Goal: Information Seeking & Learning: Find specific fact

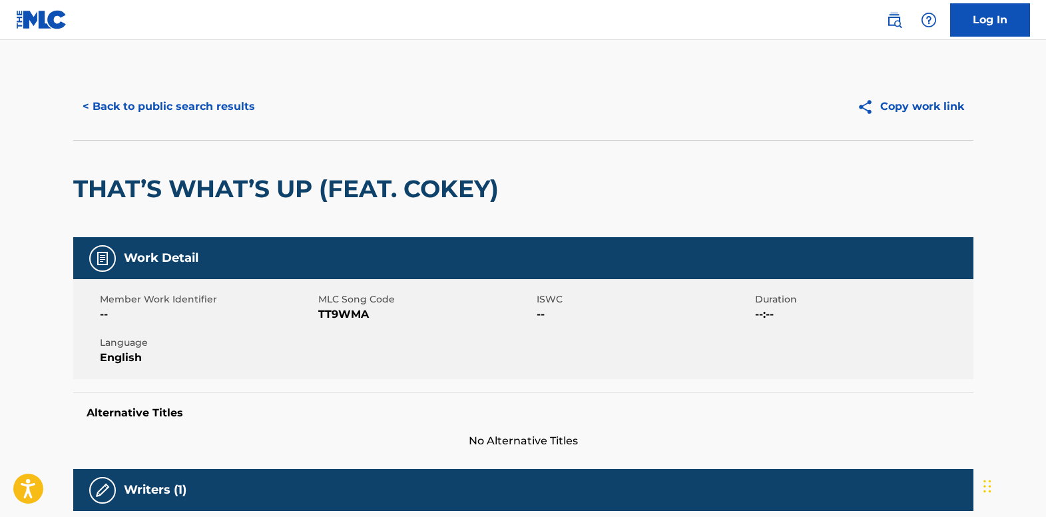
click at [130, 107] on button "< Back to public search results" at bounding box center [168, 106] width 191 height 33
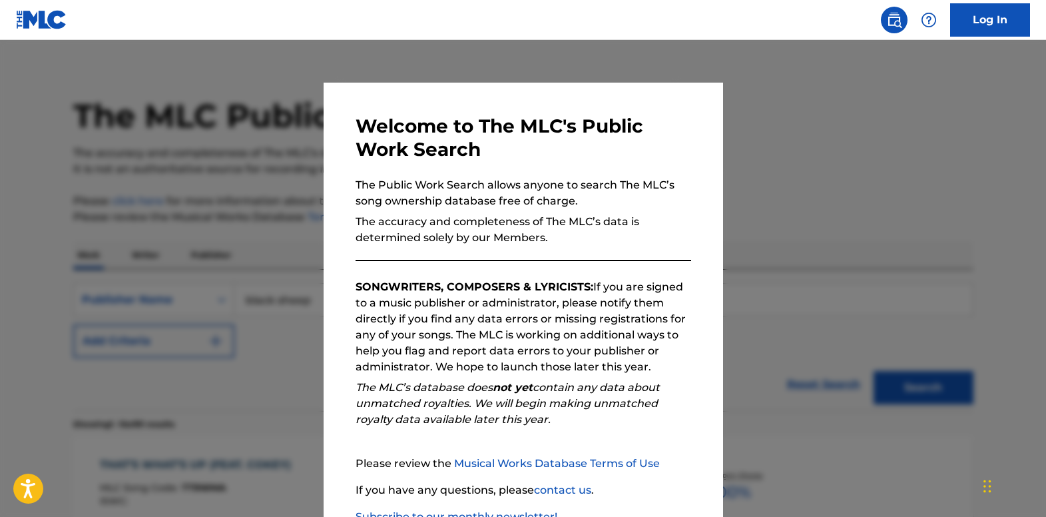
click at [65, 165] on div at bounding box center [523, 298] width 1046 height 517
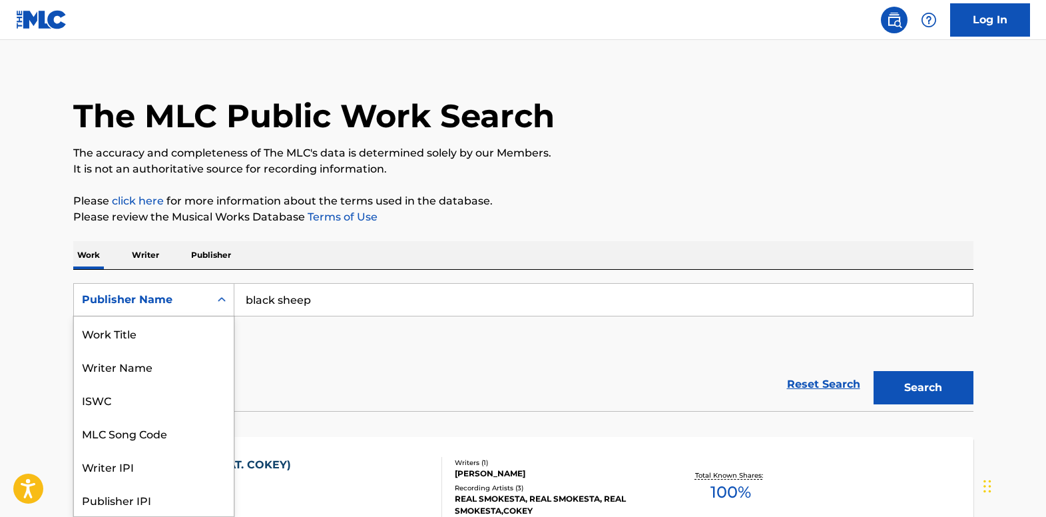
click at [215, 301] on icon "Search Form" at bounding box center [221, 299] width 13 height 13
click at [179, 336] on div "Work Title" at bounding box center [154, 332] width 160 height 33
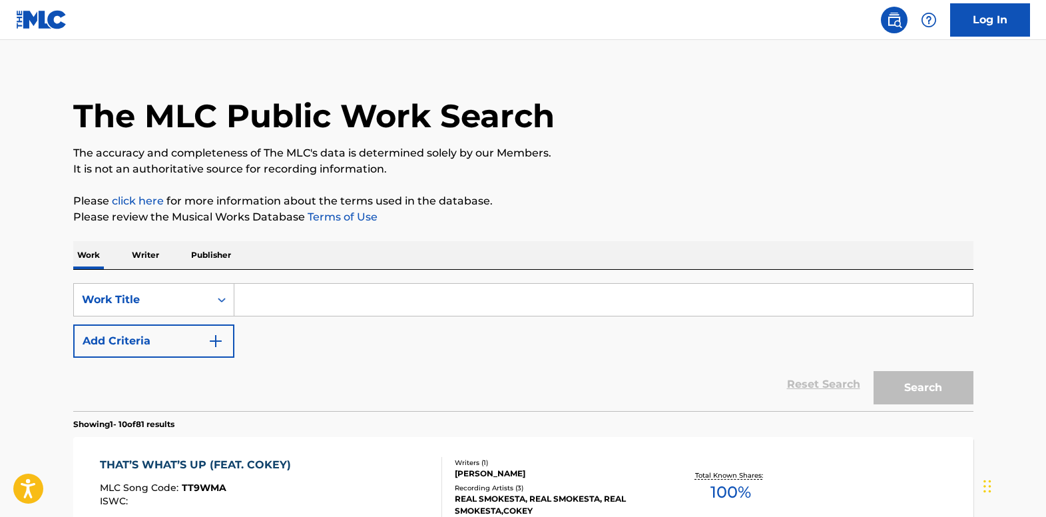
paste input "Bravo And Encore Music"
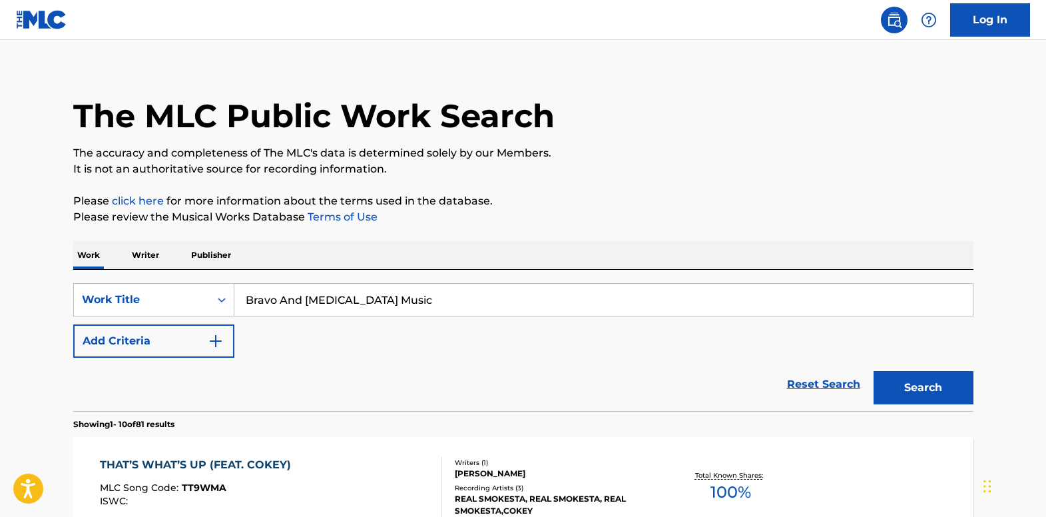
type input "Bravo And Encore Music"
click at [884, 381] on button "Search" at bounding box center [923, 387] width 100 height 33
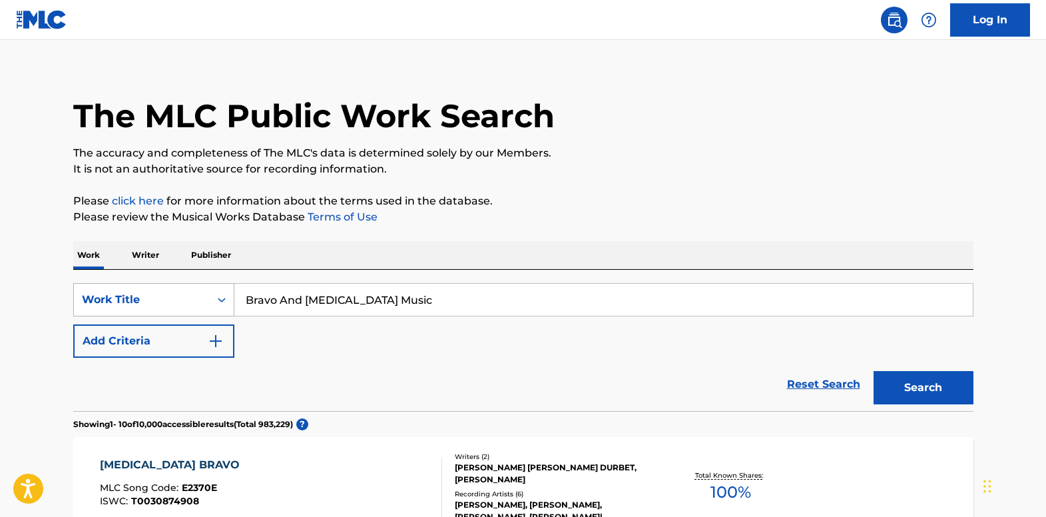
click at [232, 295] on div "Search Form" at bounding box center [222, 300] width 24 height 24
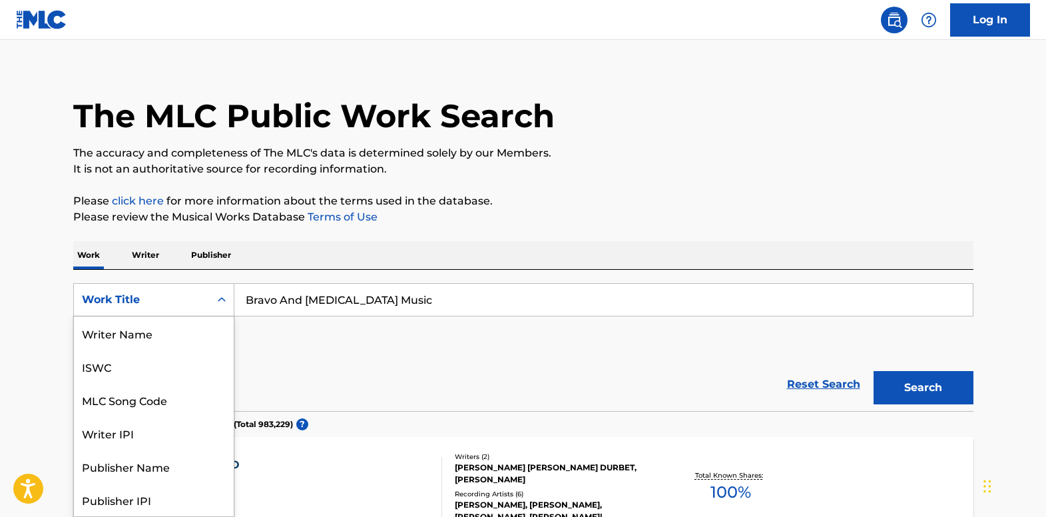
scroll to position [67, 0]
click at [195, 401] on div "Publisher Name" at bounding box center [154, 399] width 160 height 33
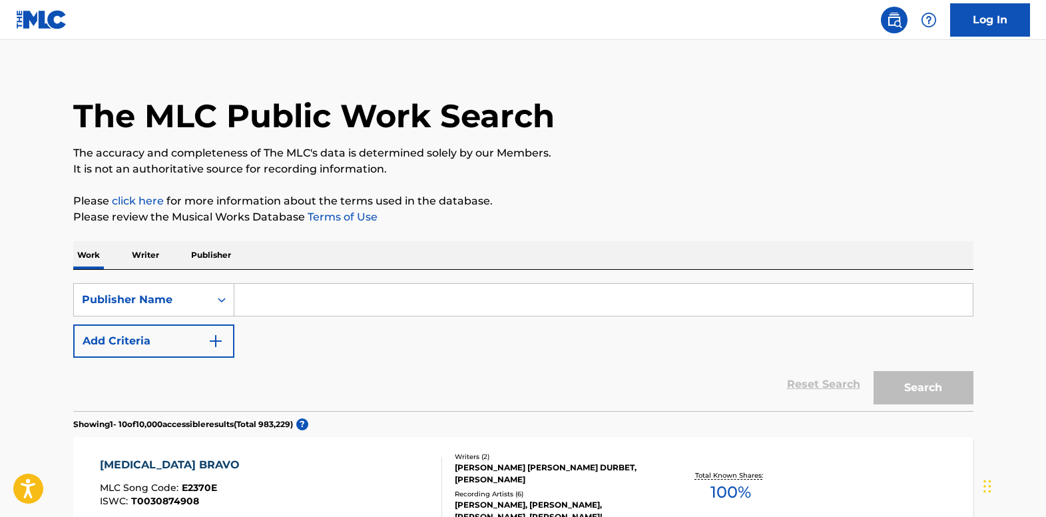
paste input "Bravo And Encore Music"
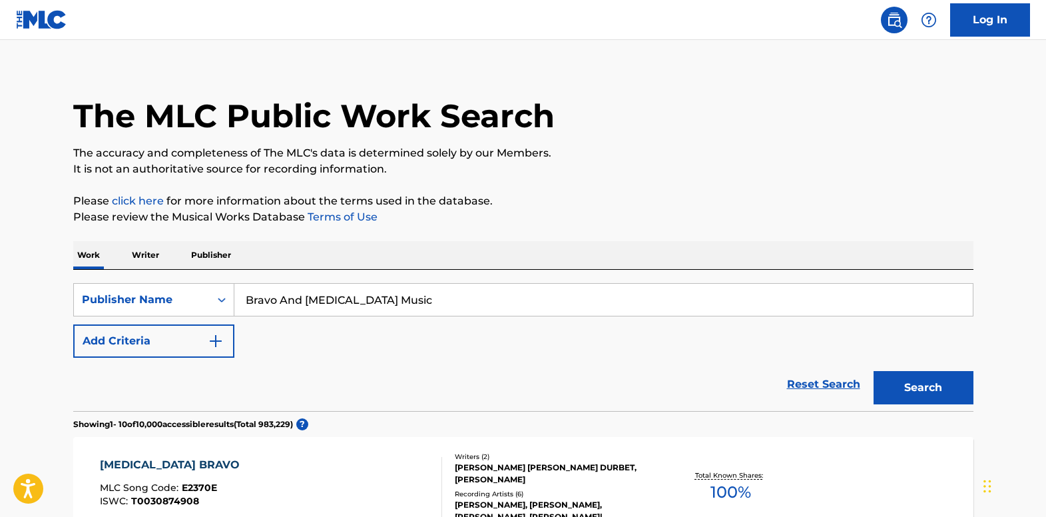
type input "Bravo And Encore Music"
click at [891, 380] on button "Search" at bounding box center [923, 387] width 100 height 33
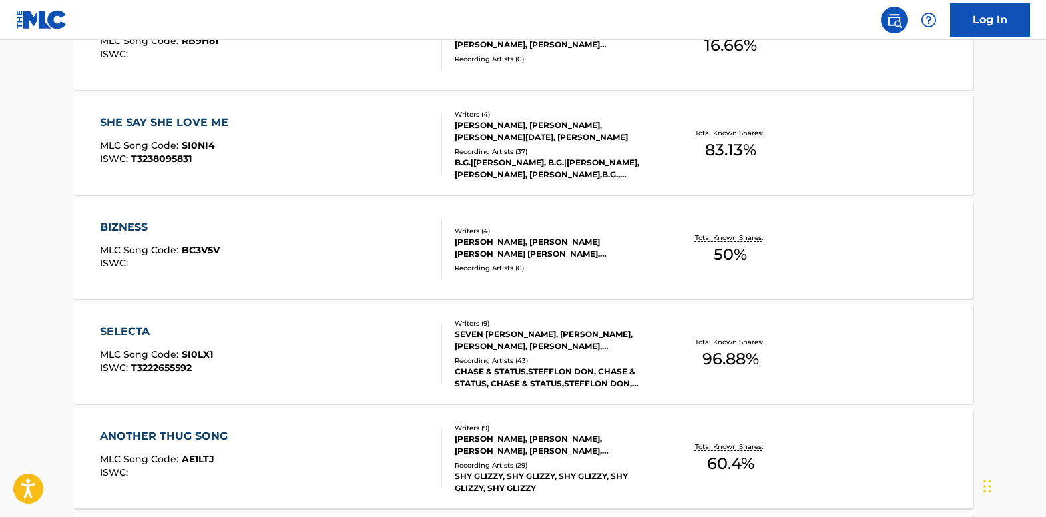
scroll to position [679, 0]
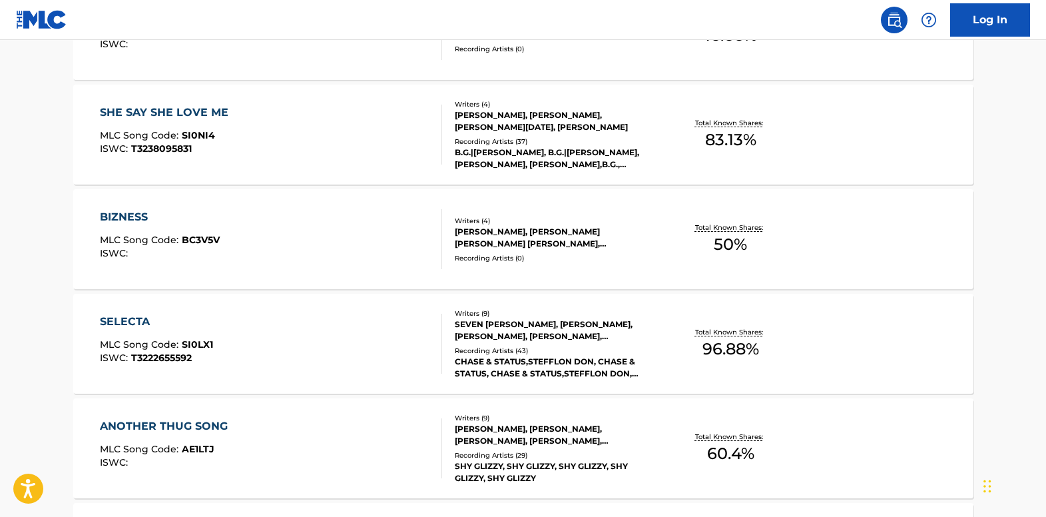
click at [126, 324] on div "SELECTA" at bounding box center [156, 322] width 113 height 16
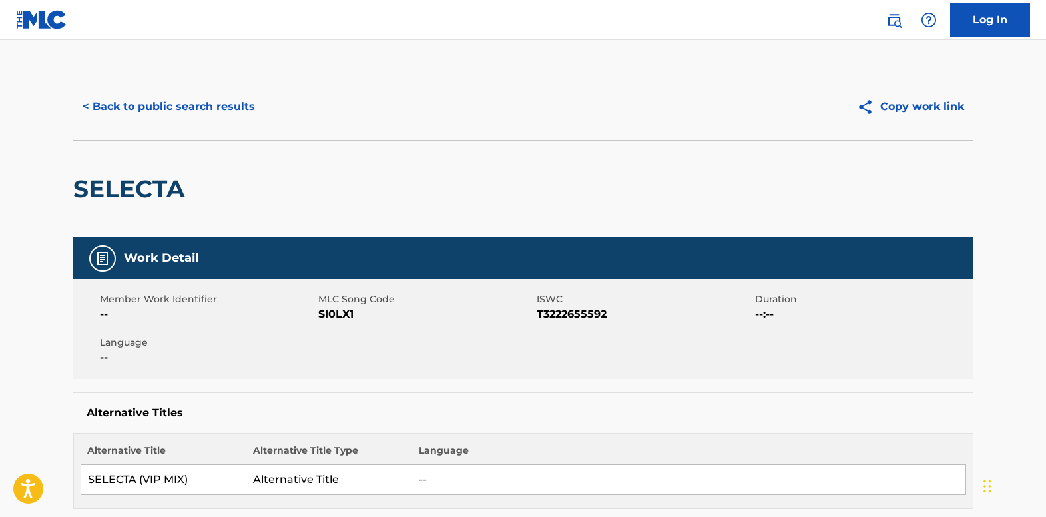
click at [160, 107] on button "< Back to public search results" at bounding box center [168, 106] width 191 height 33
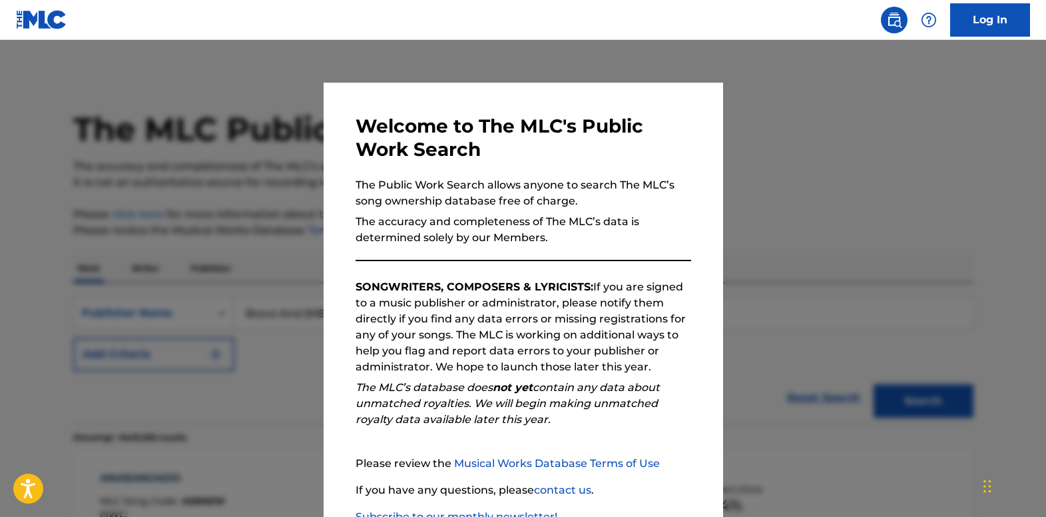
scroll to position [714, 0]
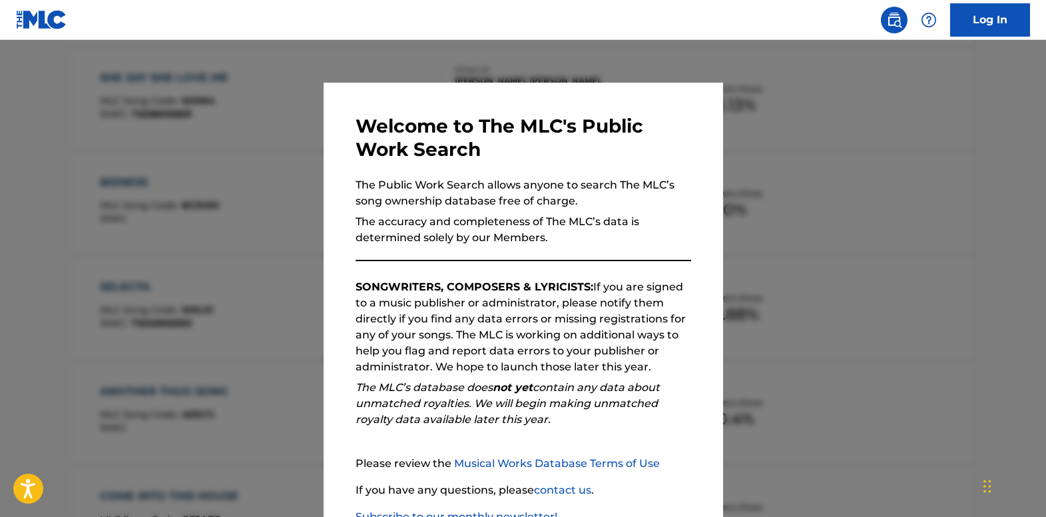
click at [61, 106] on div at bounding box center [523, 298] width 1046 height 517
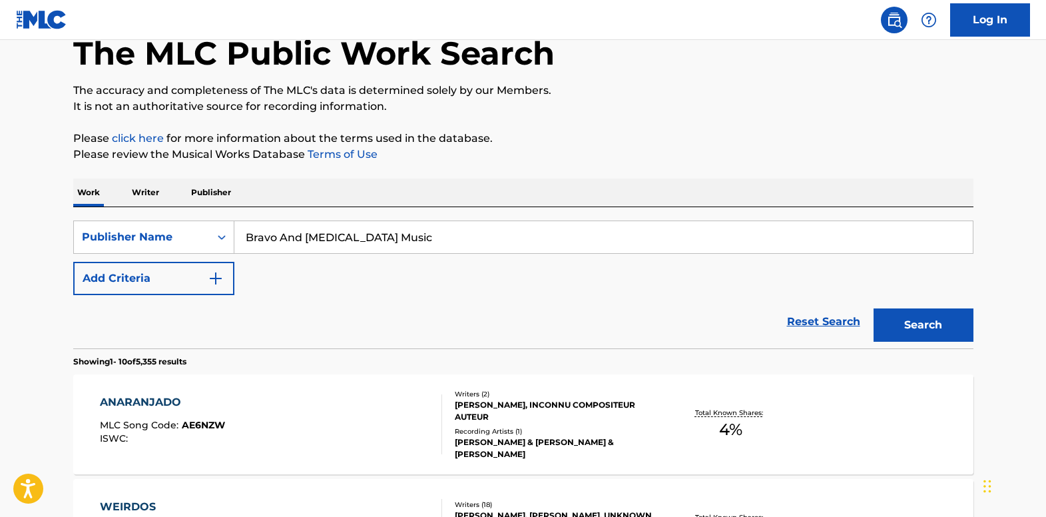
scroll to position [0, 0]
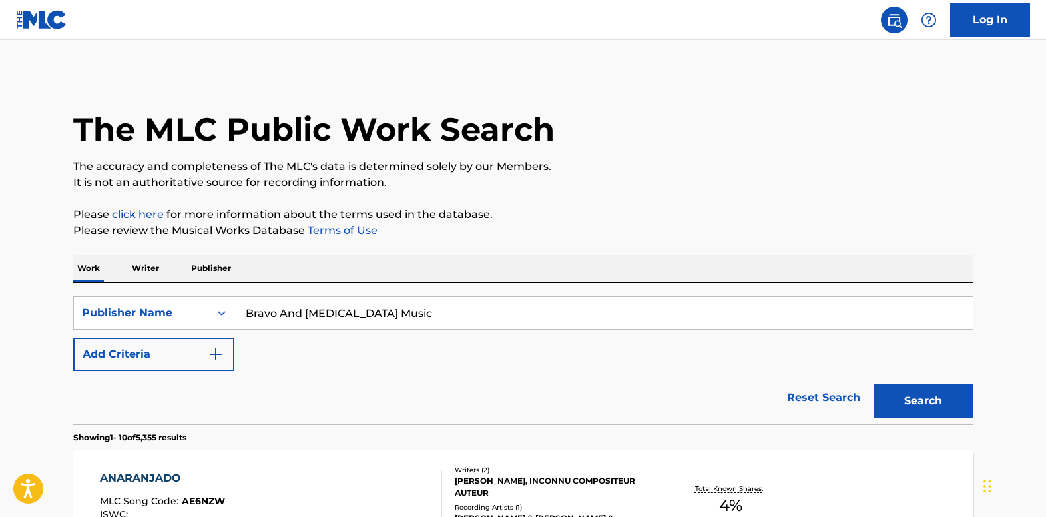
drag, startPoint x: 422, startPoint y: 318, endPoint x: 101, endPoint y: 284, distance: 323.4
click at [101, 284] on div "SearchWithCriteriabe507940-bd8e-4dfb-826a-7944cdd1393b Publisher Name Bravo And…" at bounding box center [523, 353] width 900 height 141
paste input "Dahlstrom Patti"
type input "Dahlstrom Patti Music"
click at [918, 395] on button "Search" at bounding box center [923, 400] width 100 height 33
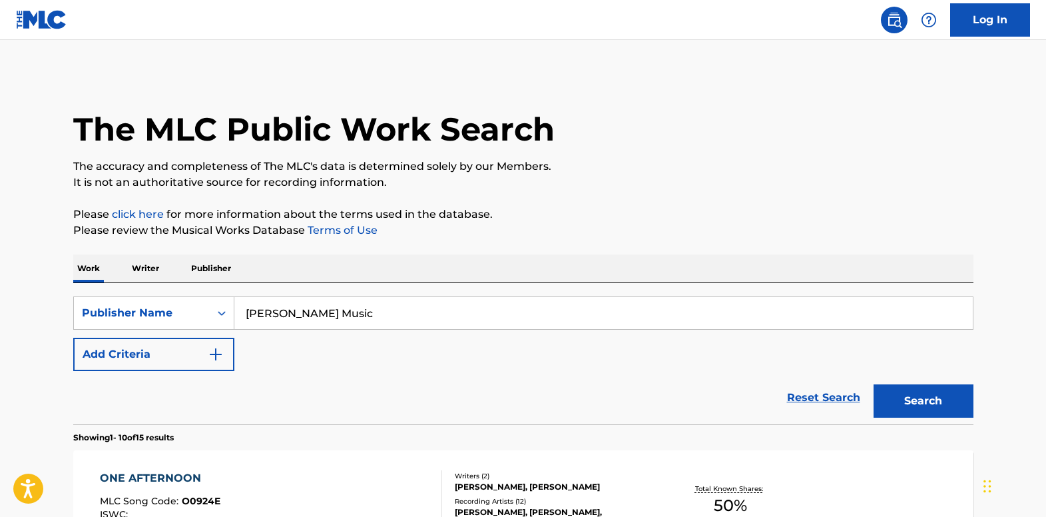
scroll to position [266, 0]
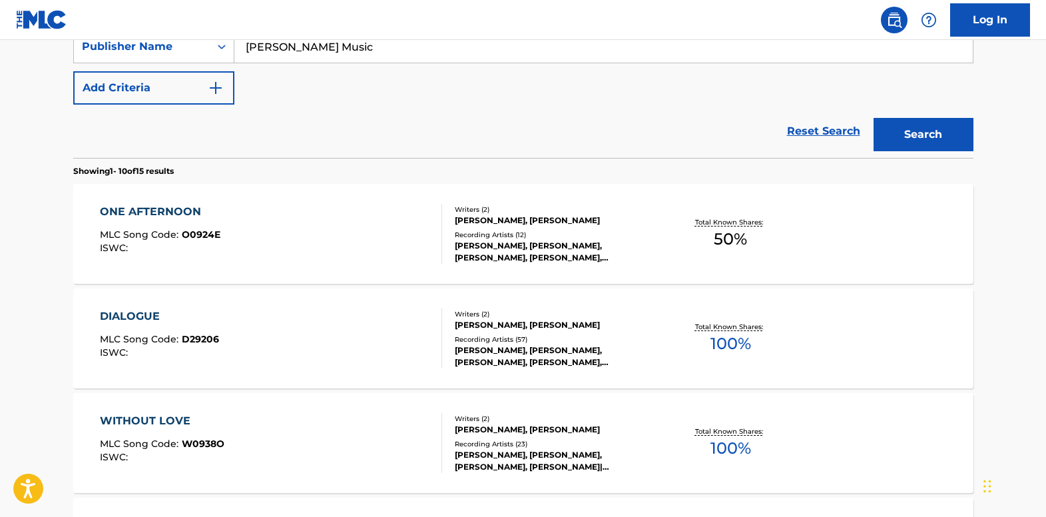
click at [154, 212] on div "ONE AFTERNOON" at bounding box center [160, 212] width 120 height 16
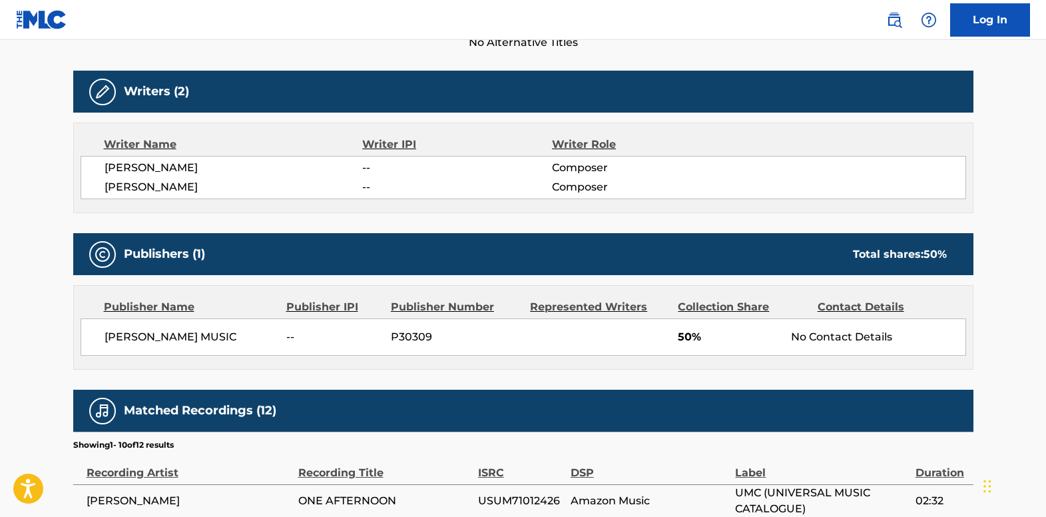
scroll to position [399, 0]
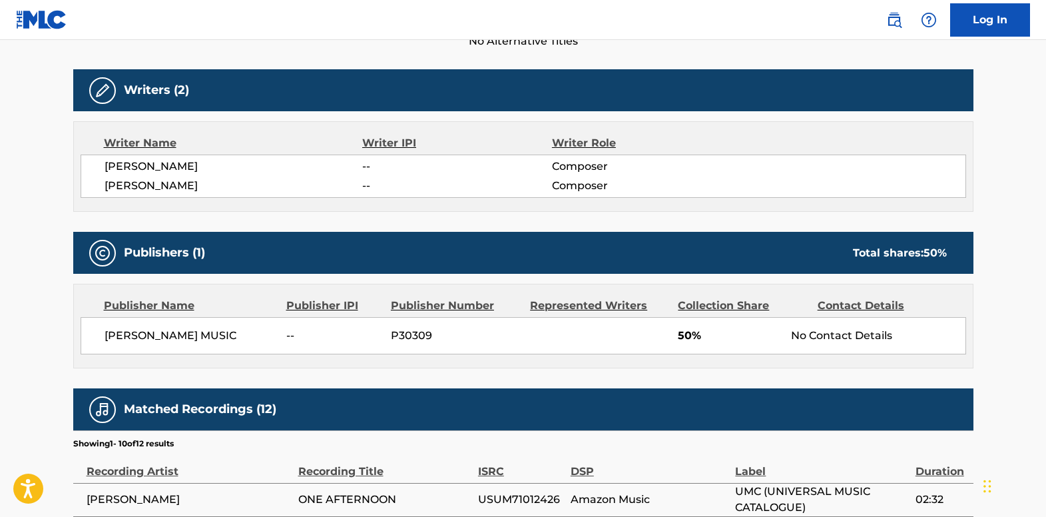
drag, startPoint x: 246, startPoint y: 336, endPoint x: 106, endPoint y: 332, distance: 139.9
click at [106, 332] on span "PATTI DAHLSTROM MUSIC" at bounding box center [191, 336] width 172 height 16
copy span "PATTI DAHLSTROM MUSIC"
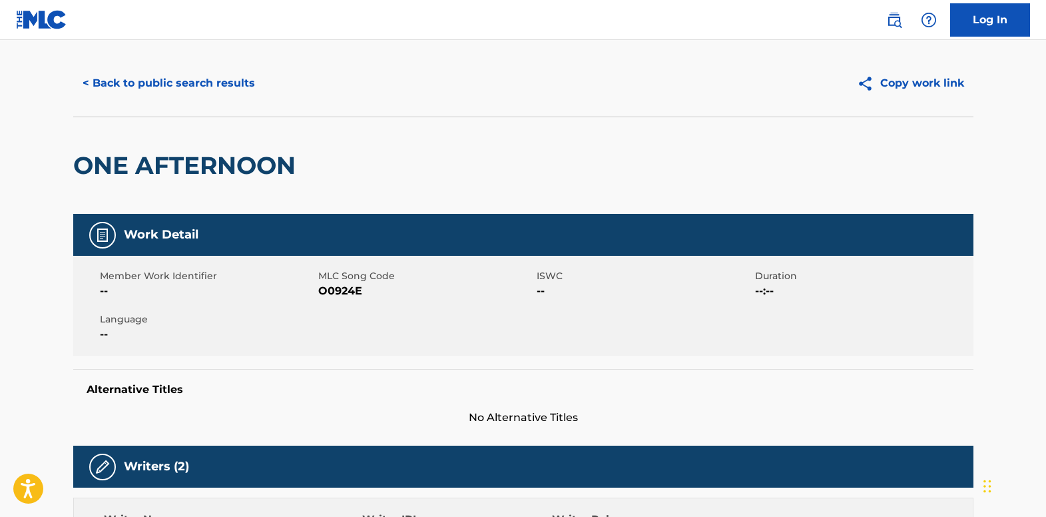
scroll to position [0, 0]
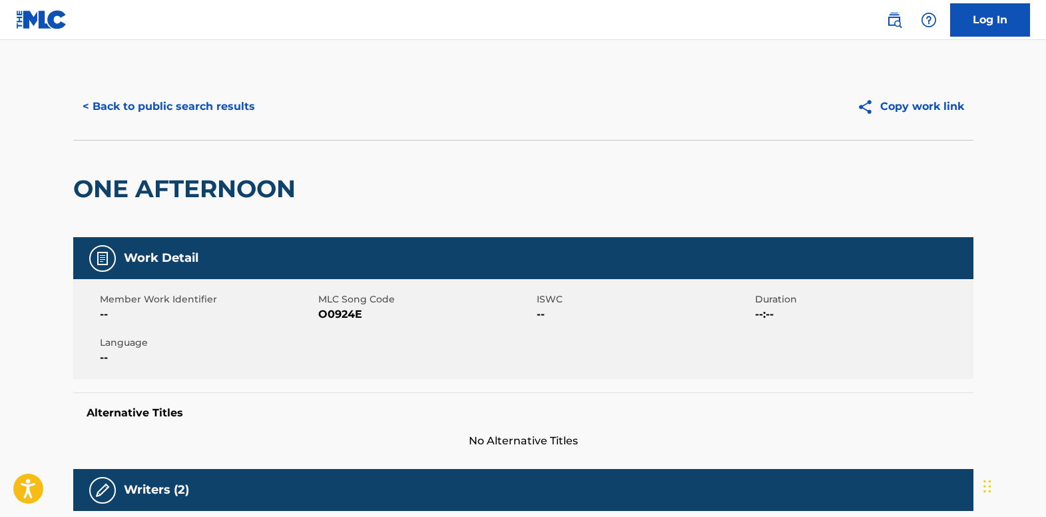
click at [172, 105] on button "< Back to public search results" at bounding box center [168, 106] width 191 height 33
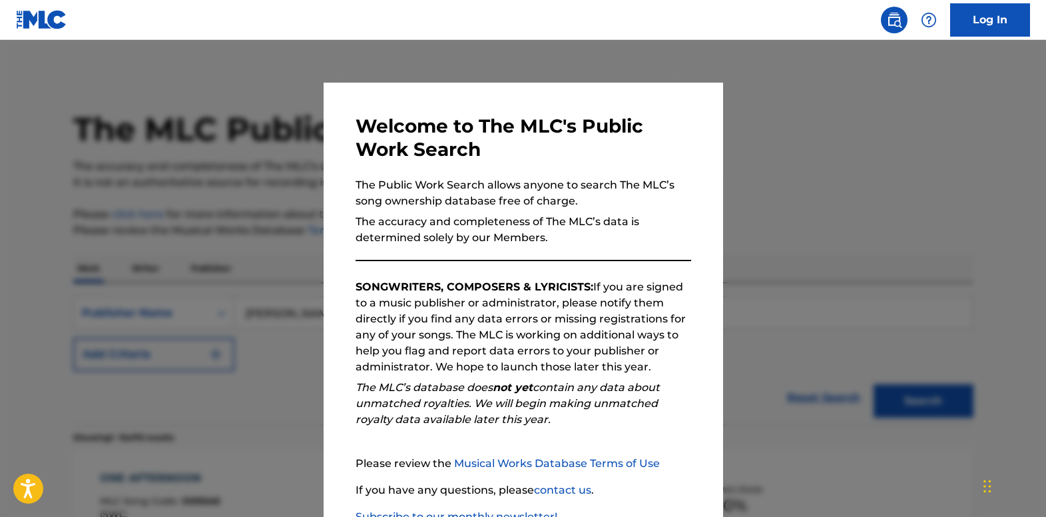
scroll to position [266, 0]
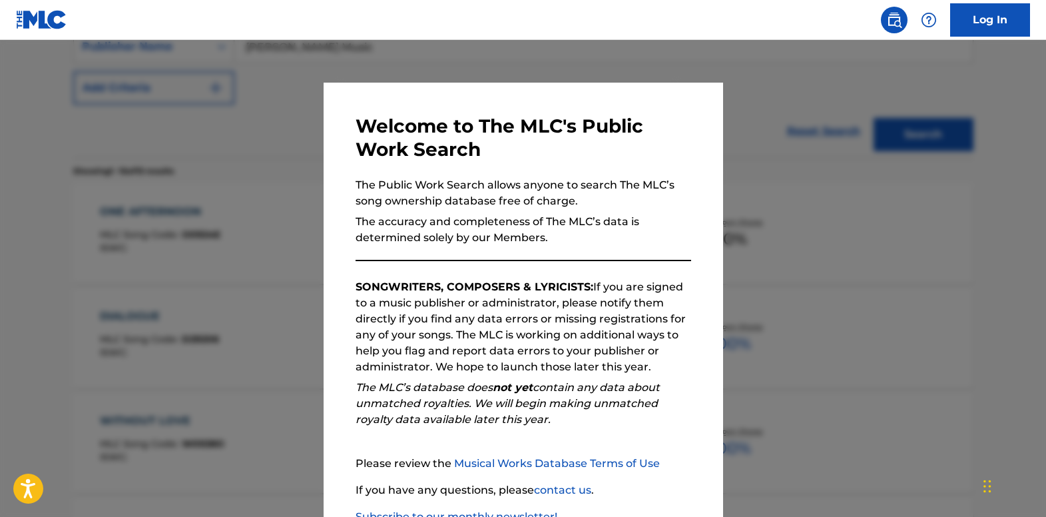
click at [176, 136] on div at bounding box center [523, 298] width 1046 height 517
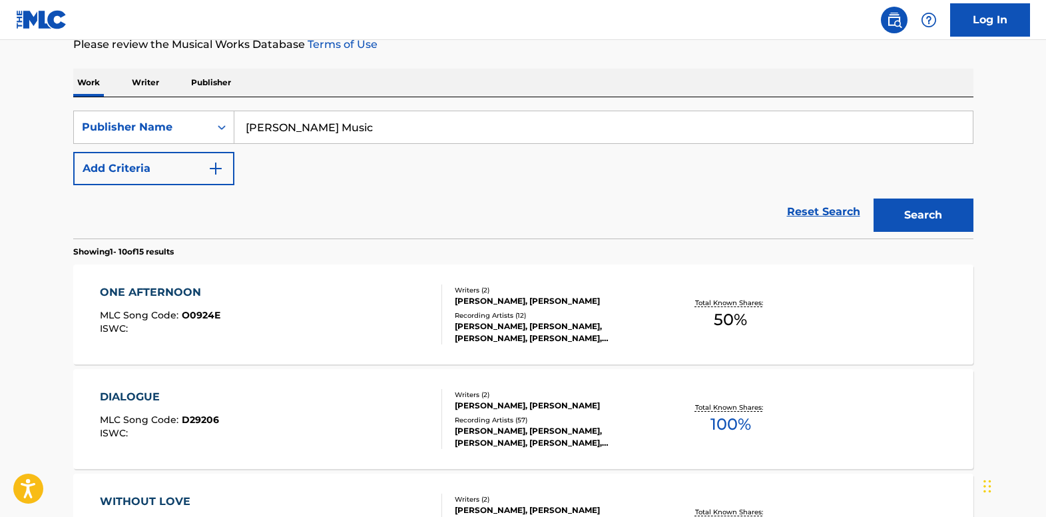
scroll to position [0, 0]
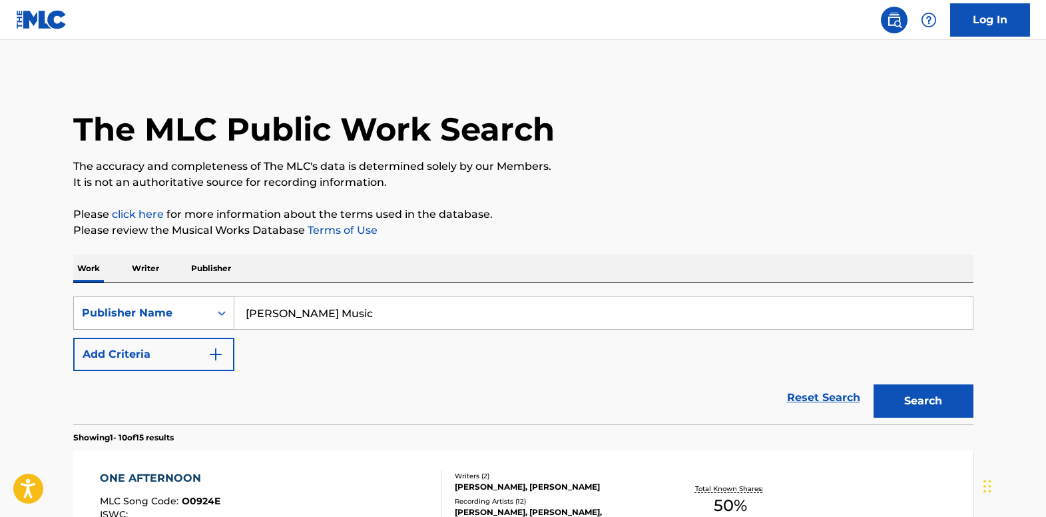
drag, startPoint x: 381, startPoint y: 317, endPoint x: 216, endPoint y: 308, distance: 166.0
click at [216, 308] on div "SearchWithCriteriabe507940-bd8e-4dfb-826a-7944cdd1393b Publisher Name Dahlstrom…" at bounding box center [523, 312] width 900 height 33
paste input "Lazy Daisy"
click at [902, 399] on button "Search" at bounding box center [923, 400] width 100 height 33
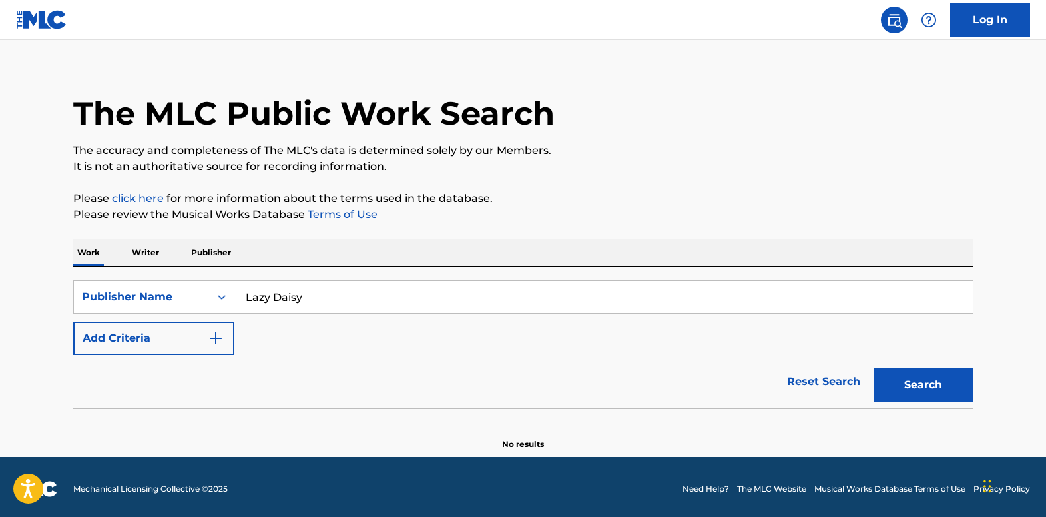
scroll to position [20, 0]
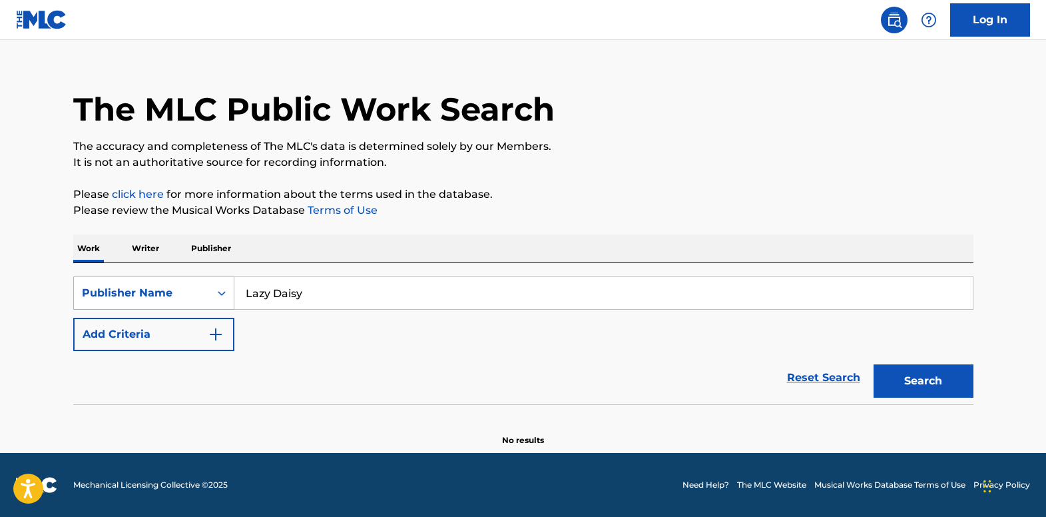
drag, startPoint x: 122, startPoint y: 282, endPoint x: 106, endPoint y: 282, distance: 16.0
click at [106, 282] on div "SearchWithCriteriabe507940-bd8e-4dfb-826a-7944cdd1393b Publisher Name Lazy Daisy" at bounding box center [523, 292] width 900 height 33
paste input "Robbie MacNeill"
type input "Robbie MacNeill"
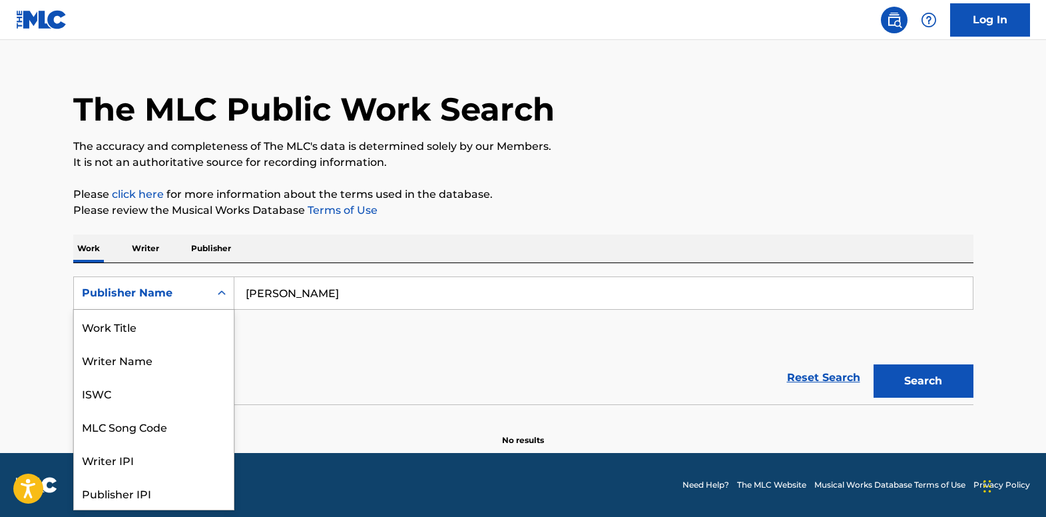
click at [226, 292] on icon "Search Form" at bounding box center [221, 292] width 13 height 13
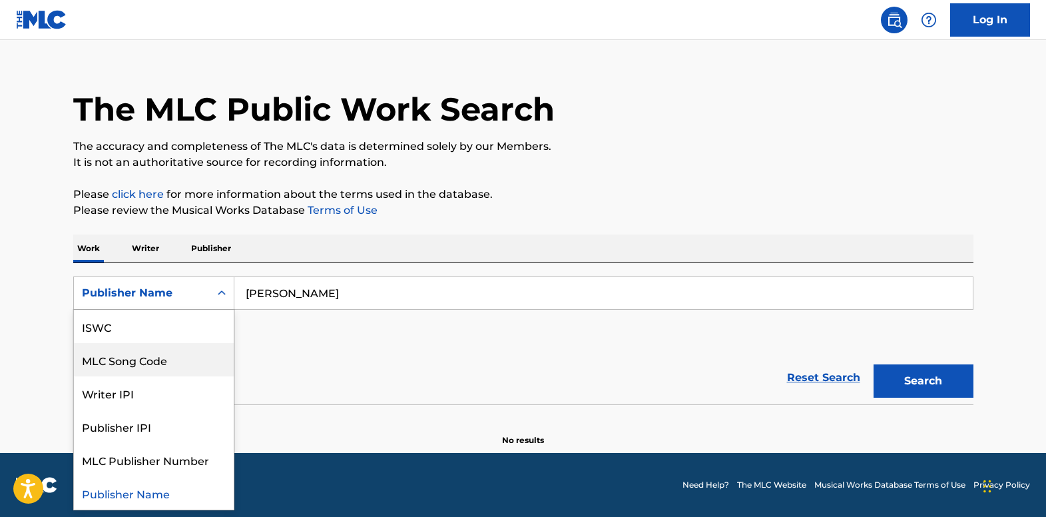
scroll to position [0, 0]
click at [180, 359] on div "Writer Name" at bounding box center [154, 359] width 160 height 33
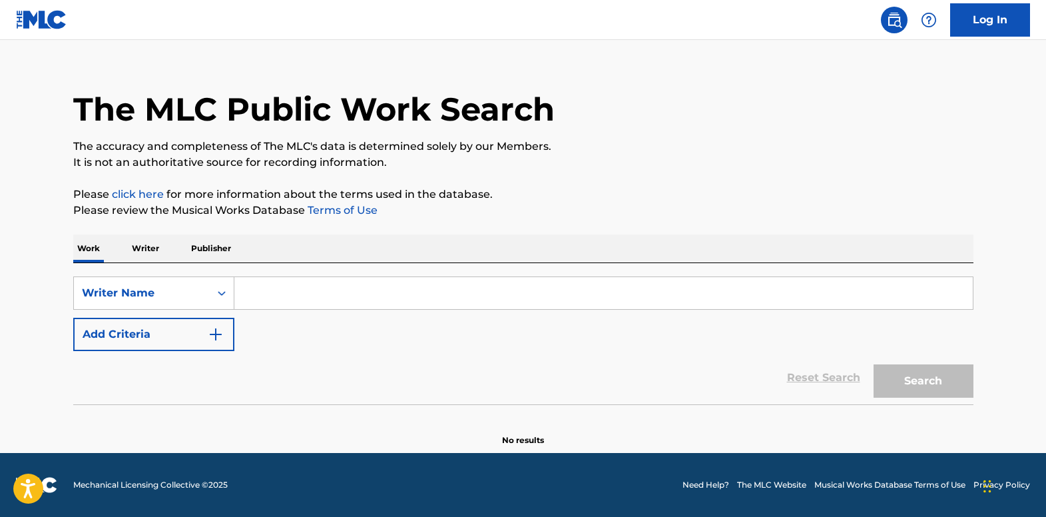
drag, startPoint x: 455, startPoint y: 278, endPoint x: 466, endPoint y: 304, distance: 28.1
drag, startPoint x: 467, startPoint y: 302, endPoint x: 457, endPoint y: 288, distance: 17.7
paste input "Robbie MacNeill"
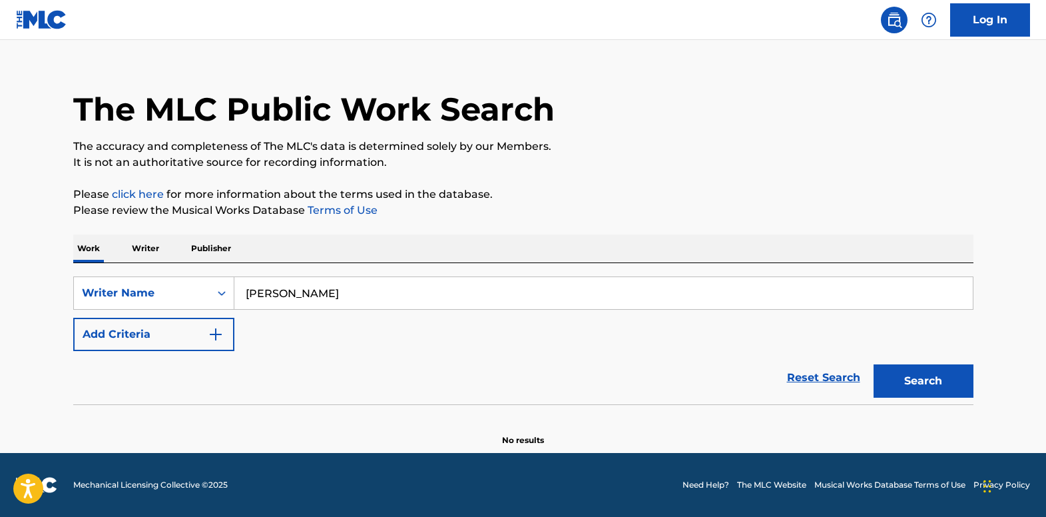
type input "Robbie MacNeill"
click at [903, 371] on button "Search" at bounding box center [923, 380] width 100 height 33
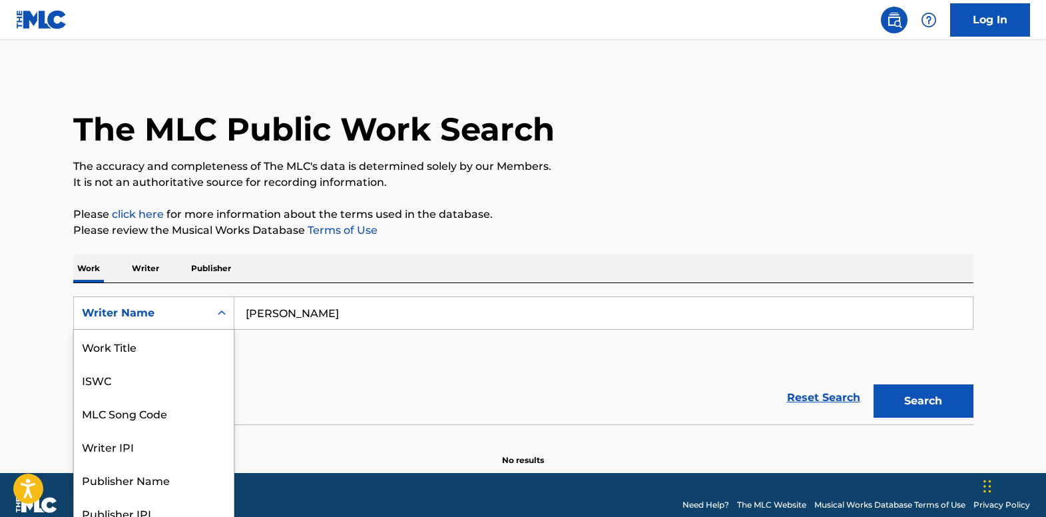
click at [212, 308] on div "Search Form" at bounding box center [222, 313] width 24 height 24
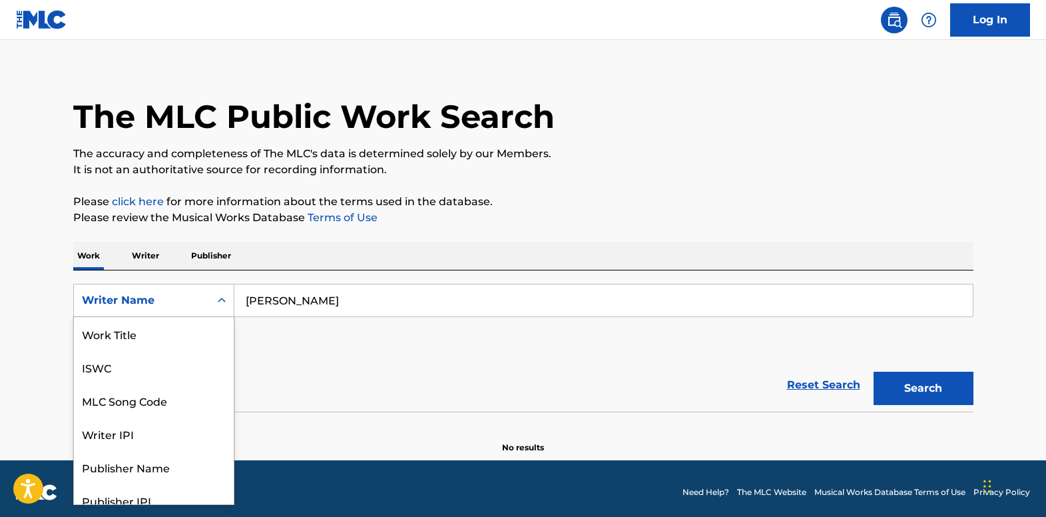
scroll to position [67, 0]
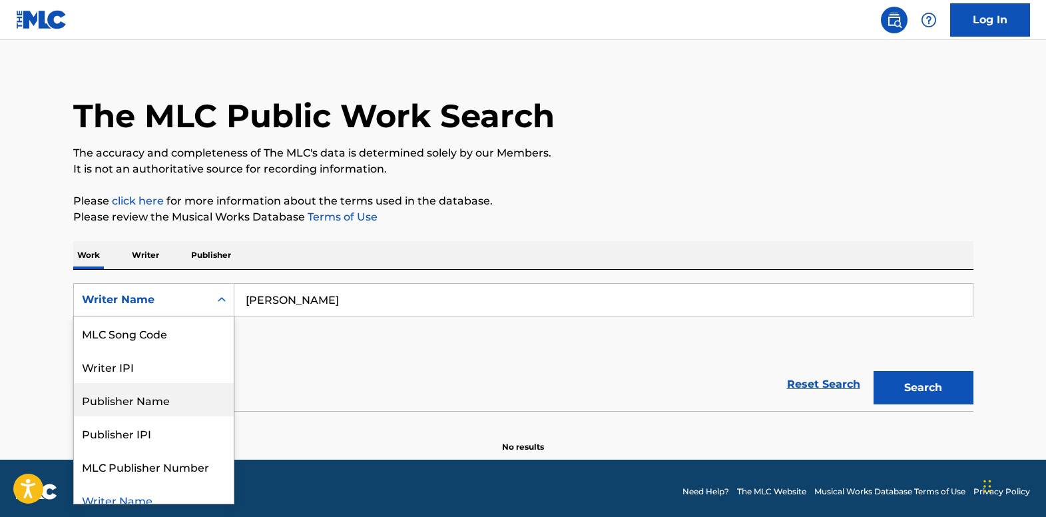
click at [189, 397] on div "Publisher Name" at bounding box center [154, 399] width 160 height 33
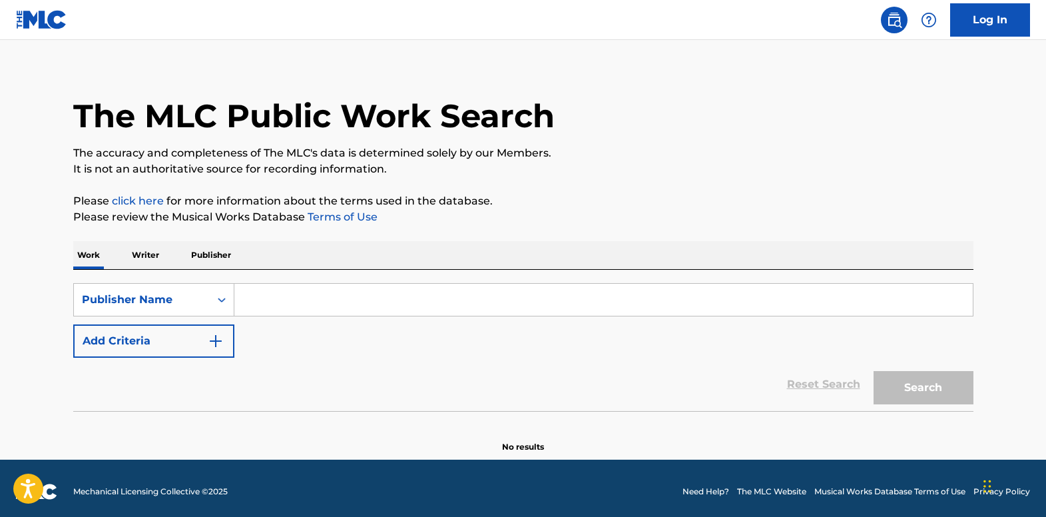
drag, startPoint x: 327, startPoint y: 304, endPoint x: 332, endPoint y: 296, distance: 8.7
click at [328, 303] on input "Search Form" at bounding box center [603, 300] width 738 height 32
type input "lazy"
click at [945, 391] on button "Search" at bounding box center [923, 387] width 100 height 33
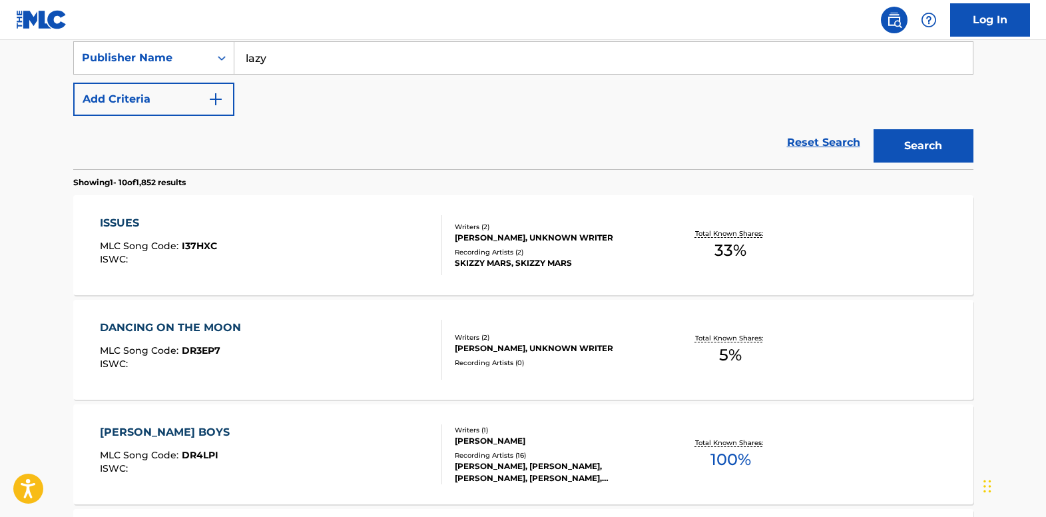
scroll to position [266, 0]
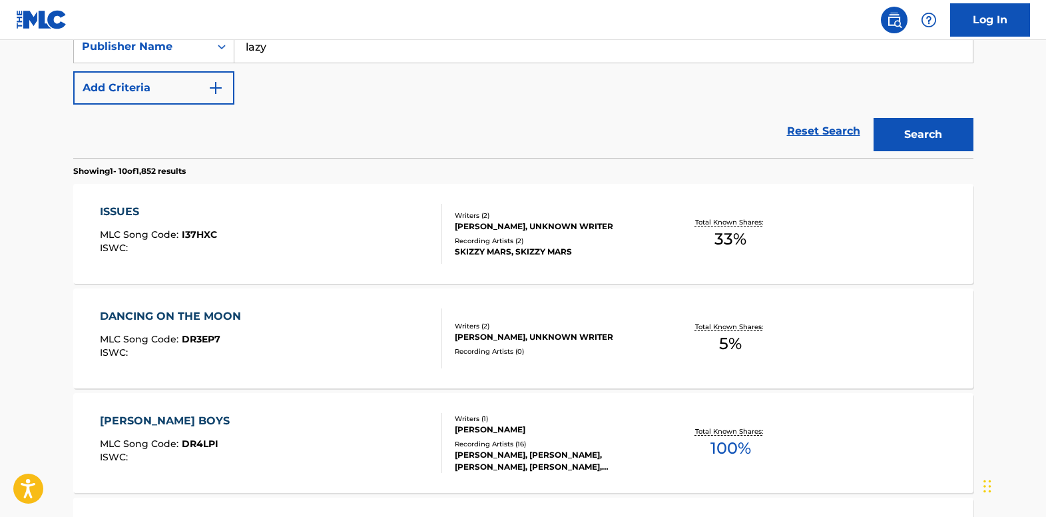
click at [164, 426] on div "DALTON BOYS" at bounding box center [168, 421] width 136 height 16
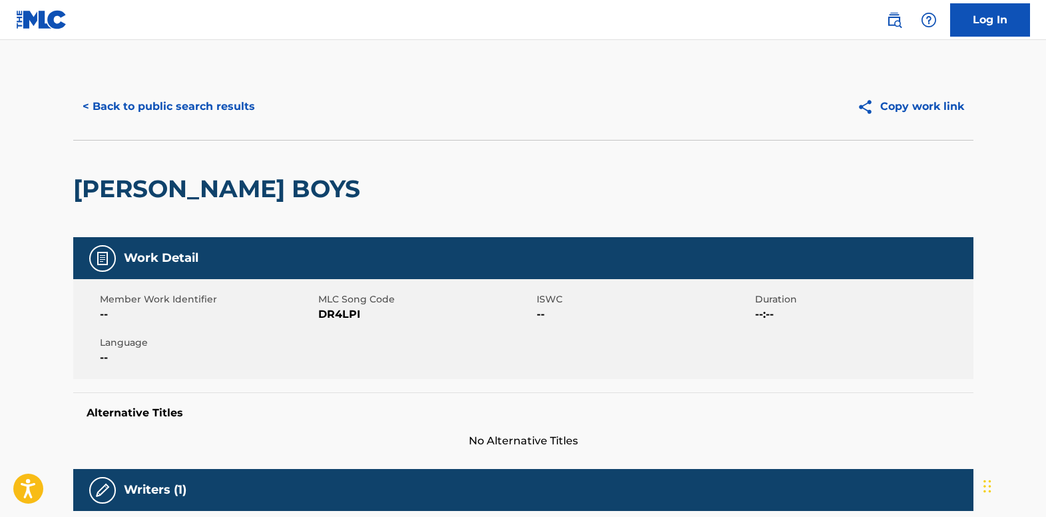
click at [136, 95] on button "< Back to public search results" at bounding box center [168, 106] width 191 height 33
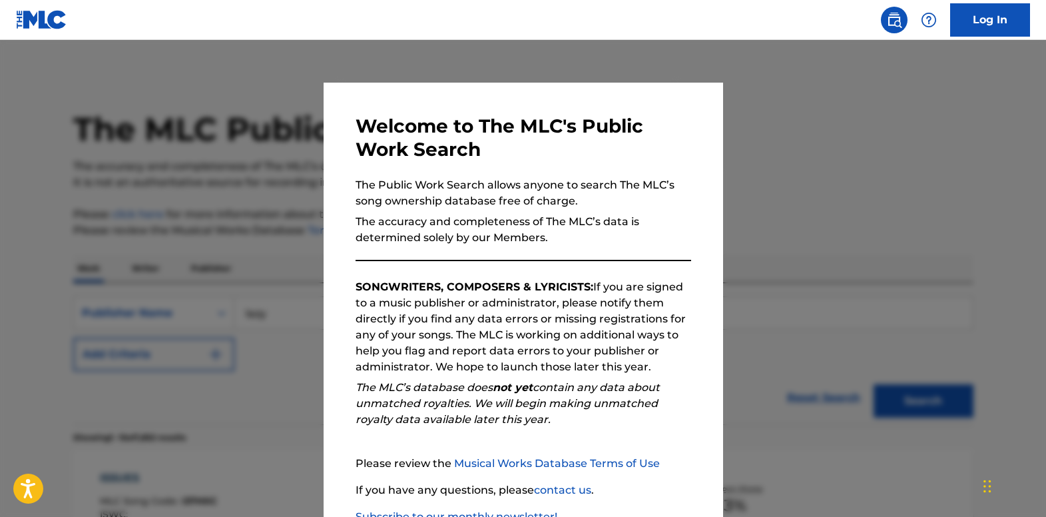
scroll to position [266, 0]
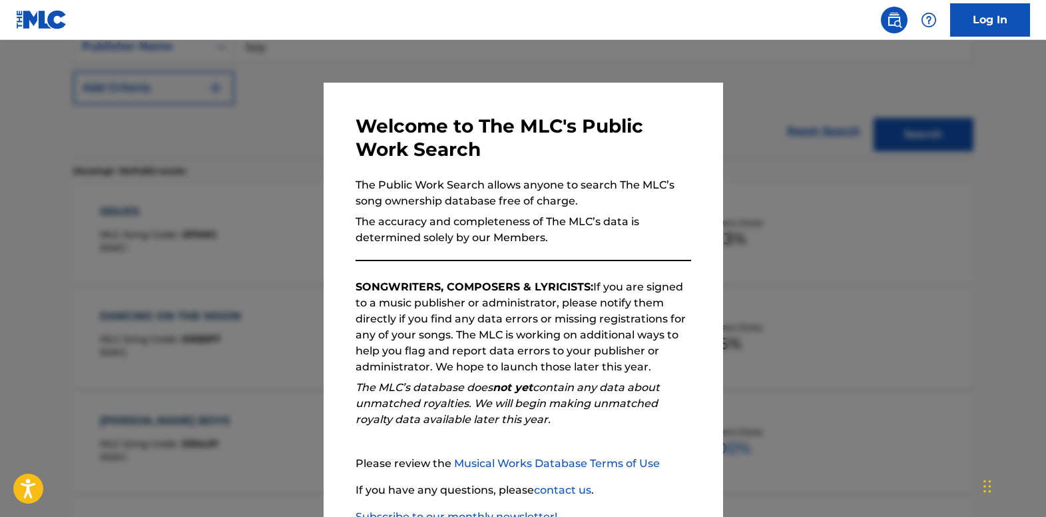
click at [276, 198] on div at bounding box center [523, 298] width 1046 height 517
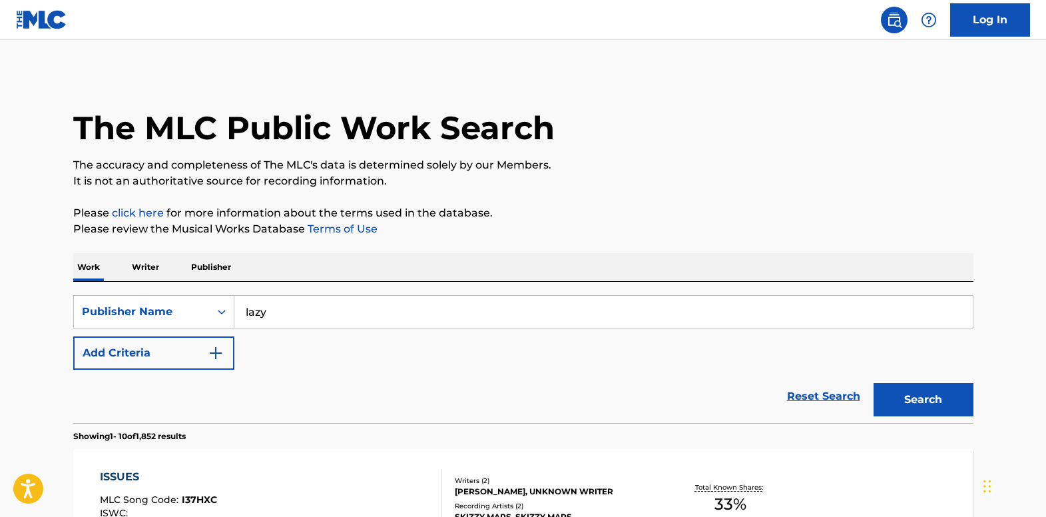
scroll to position [0, 0]
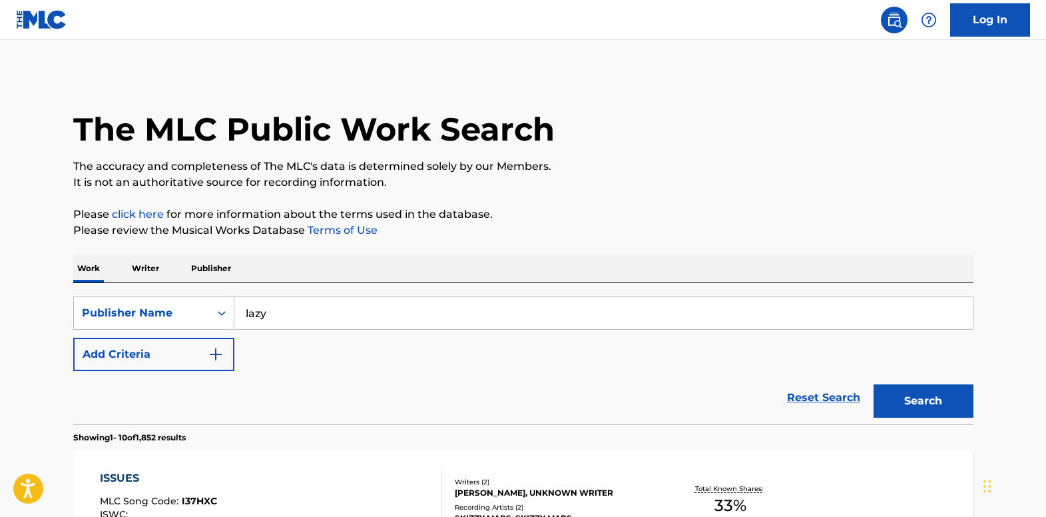
click at [347, 319] on input "lazy" at bounding box center [603, 313] width 738 height 32
type input "Lazy Daisy"
click at [893, 398] on button "Search" at bounding box center [923, 400] width 100 height 33
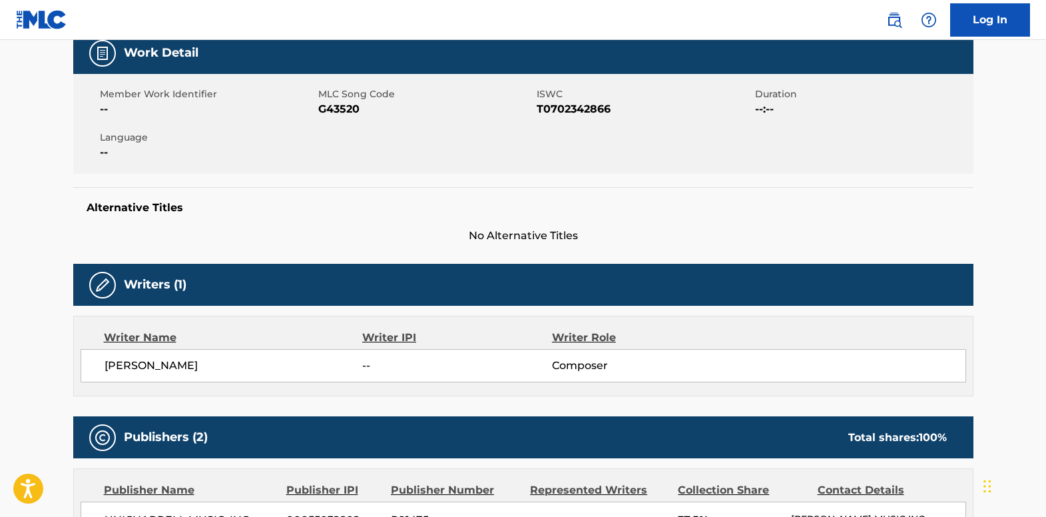
scroll to position [466, 0]
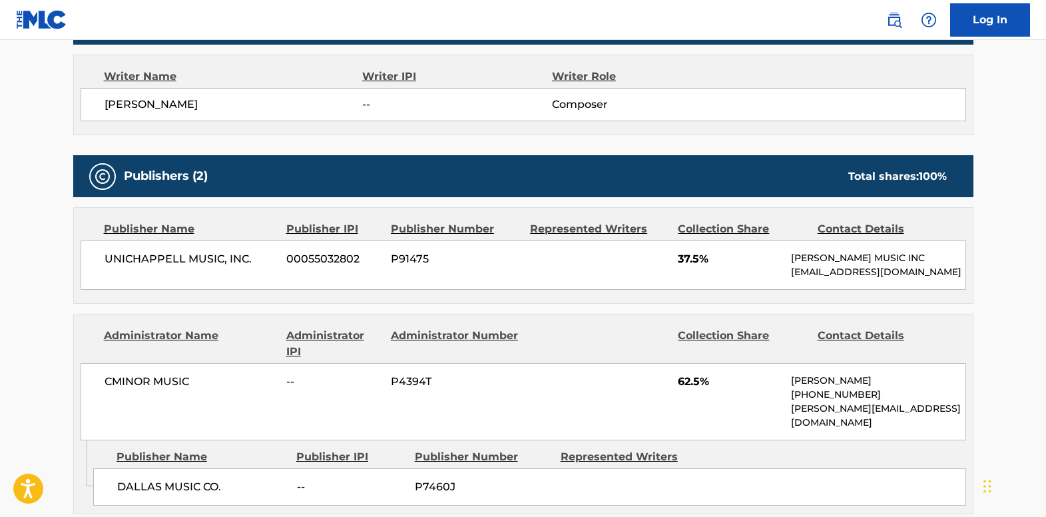
click at [937, 427] on p "[PERSON_NAME][EMAIL_ADDRESS][DOMAIN_NAME]" at bounding box center [878, 415] width 174 height 28
drag, startPoint x: 940, startPoint y: 424, endPoint x: 790, endPoint y: 426, distance: 150.5
click at [790, 426] on div "CMINOR MUSIC -- P4394T 62.5% [PERSON_NAME] [PHONE_NUMBER] [PERSON_NAME][EMAIL_A…" at bounding box center [523, 401] width 885 height 77
drag, startPoint x: 790, startPoint y: 426, endPoint x: 802, endPoint y: 421, distance: 13.1
copy p "[PERSON_NAME][EMAIL_ADDRESS][DOMAIN_NAME]"
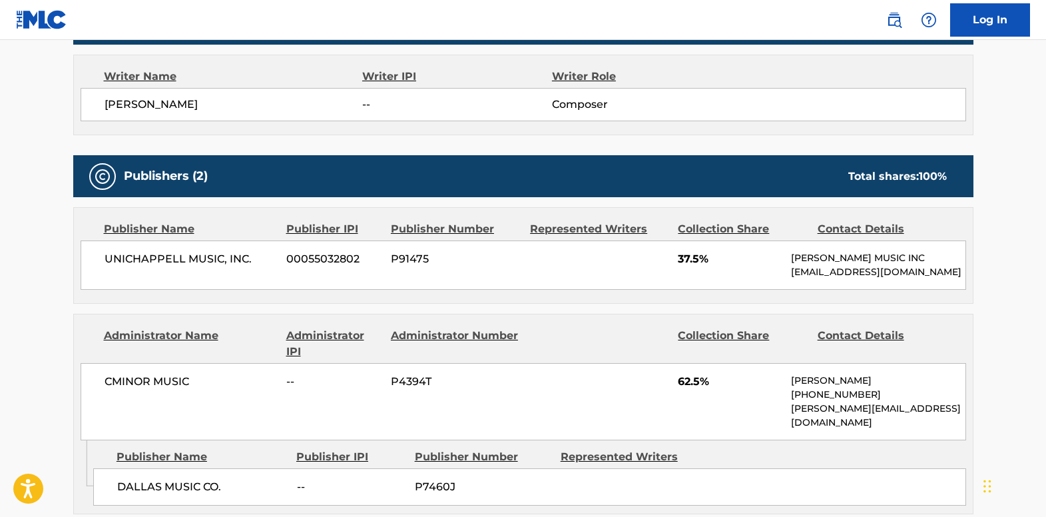
click at [533, 359] on div at bounding box center [599, 344] width 138 height 32
